Goal: Task Accomplishment & Management: Manage account settings

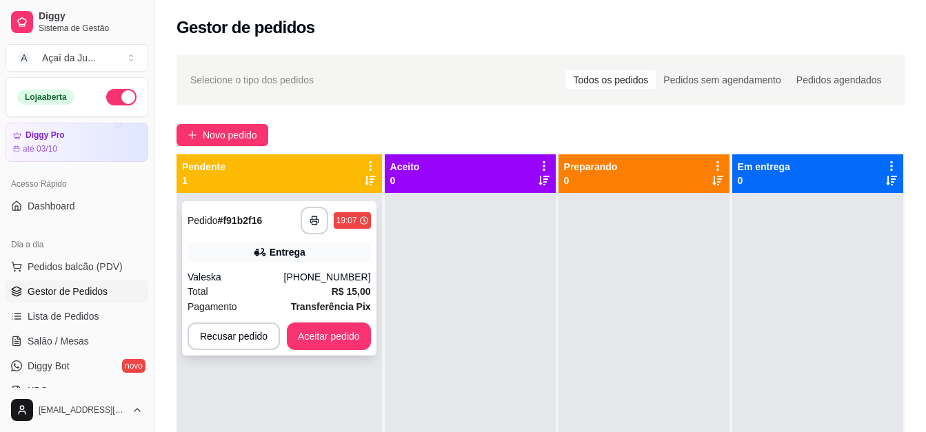
click at [230, 261] on div "Entrega" at bounding box center [279, 252] width 183 height 19
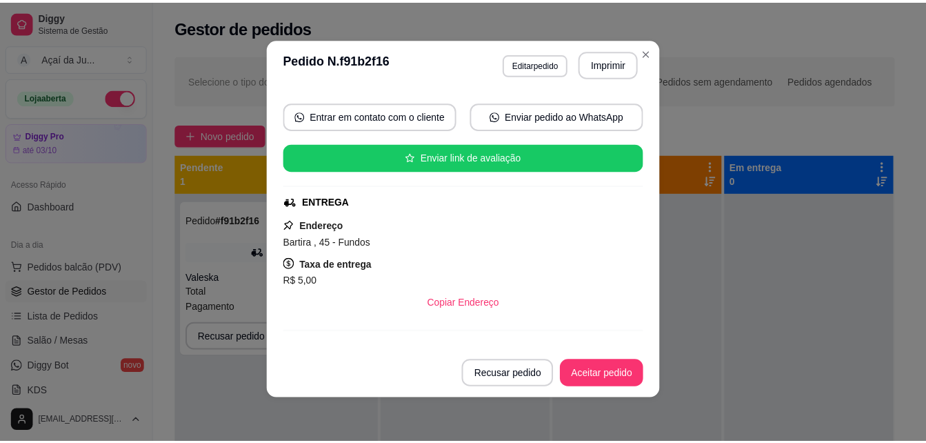
scroll to position [119, 0]
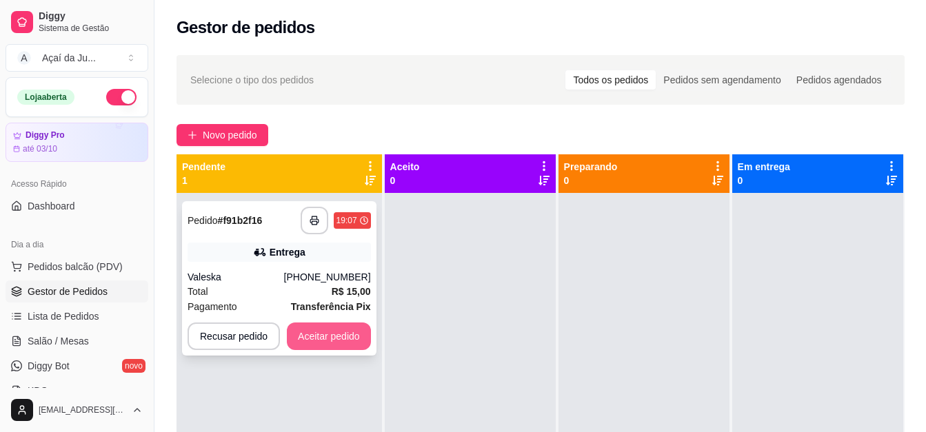
click at [348, 348] on button "Aceitar pedido" at bounding box center [329, 337] width 84 height 28
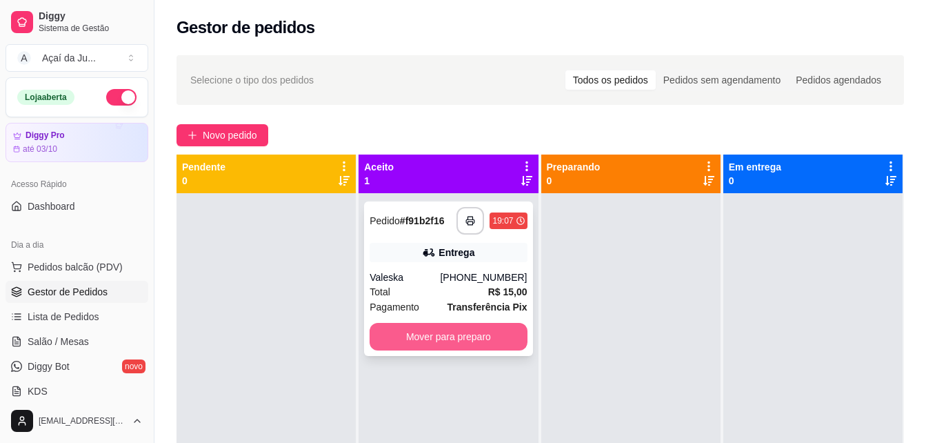
click at [399, 330] on button "Mover para preparo" at bounding box center [448, 337] width 157 height 28
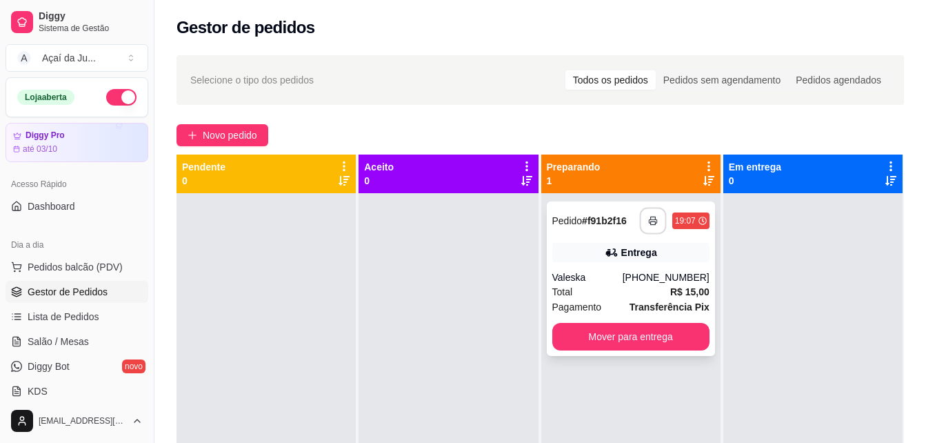
click at [652, 216] on button "button" at bounding box center [652, 221] width 27 height 27
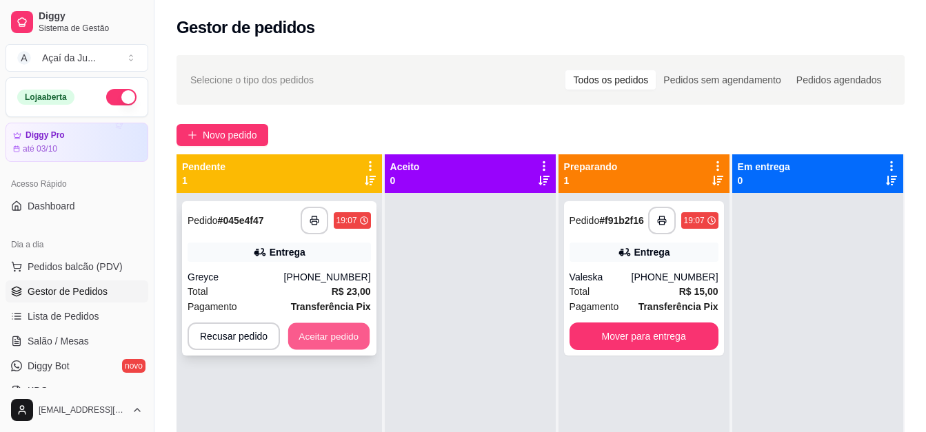
click at [355, 336] on button "Aceitar pedido" at bounding box center [328, 336] width 81 height 27
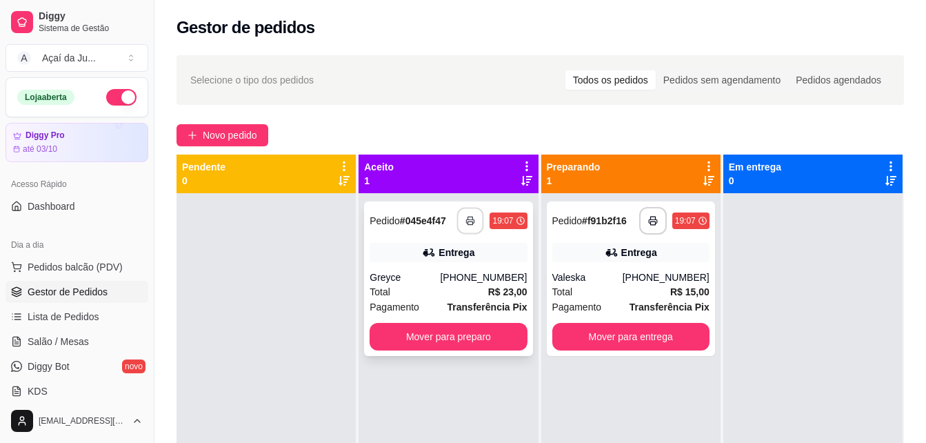
click at [468, 217] on polyline "button" at bounding box center [470, 218] width 5 height 3
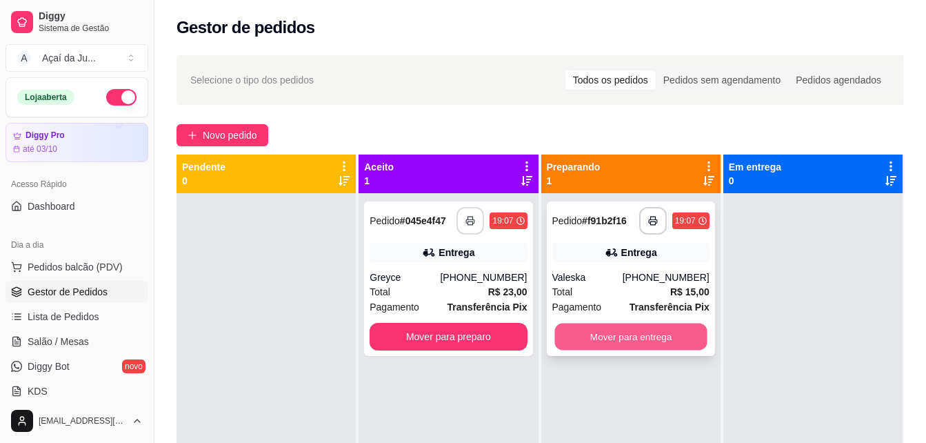
click at [630, 339] on button "Mover para entrega" at bounding box center [630, 336] width 152 height 27
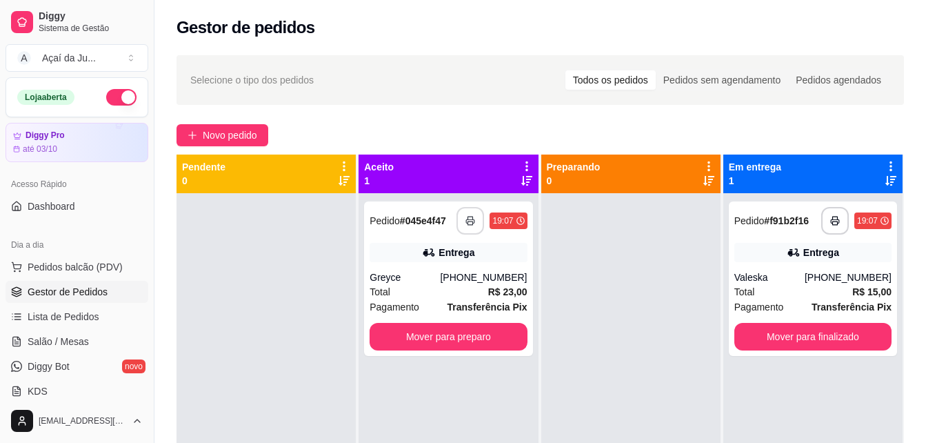
click at [430, 357] on div "**********" at bounding box center [448, 414] width 179 height 443
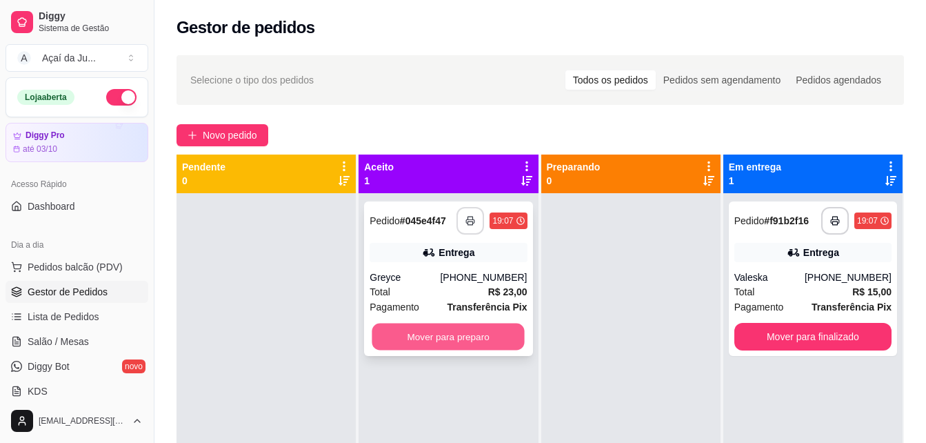
click at [451, 341] on button "Mover para preparo" at bounding box center [448, 336] width 152 height 27
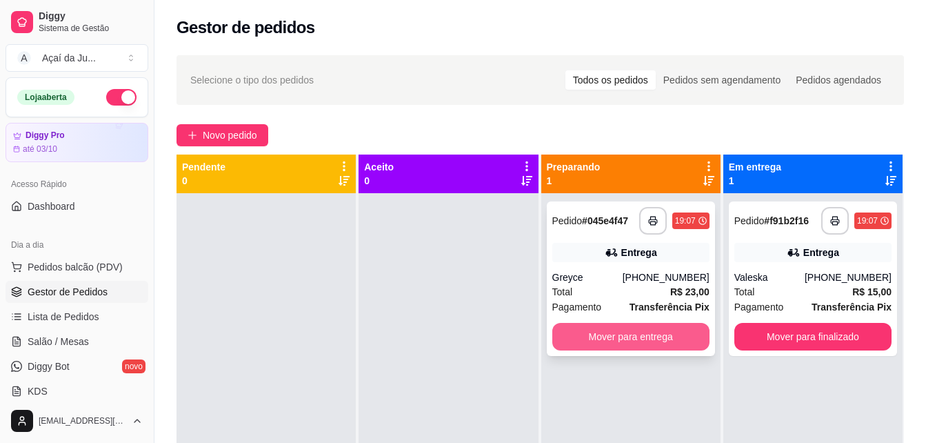
click at [632, 334] on button "Mover para entrega" at bounding box center [630, 337] width 157 height 28
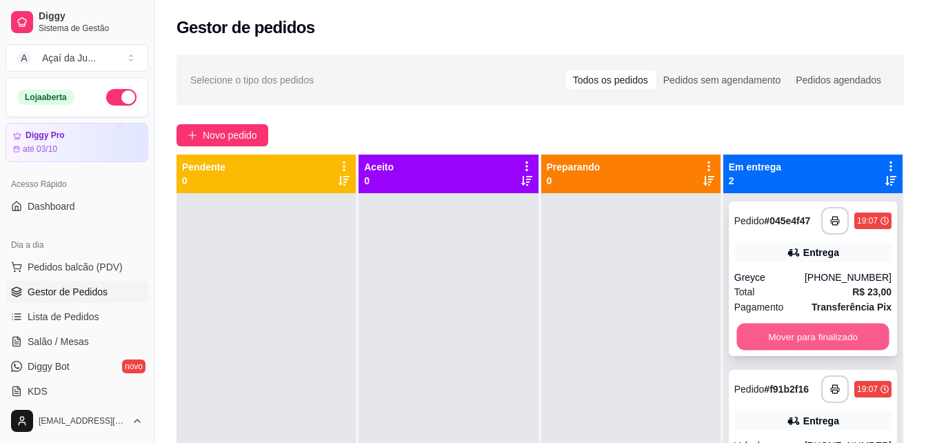
click at [822, 343] on button "Mover para finalizado" at bounding box center [812, 336] width 152 height 27
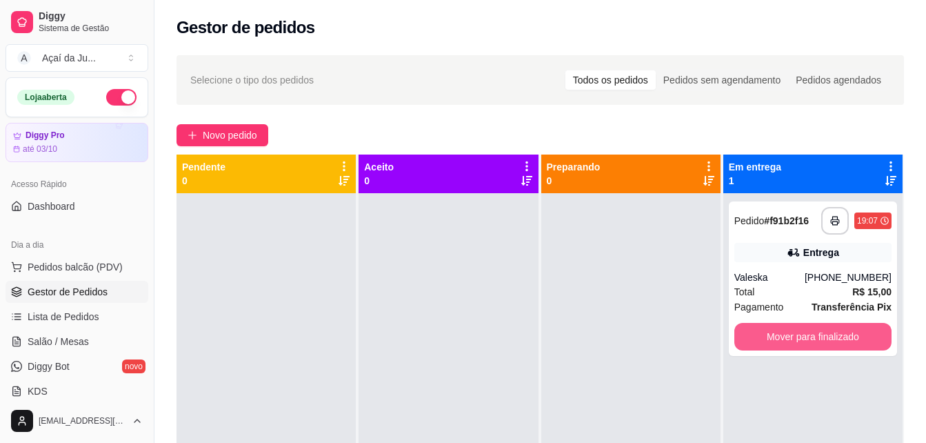
click at [820, 343] on button "Mover para finalizado" at bounding box center [812, 337] width 157 height 28
